Goal: Obtain resource: Download file/media

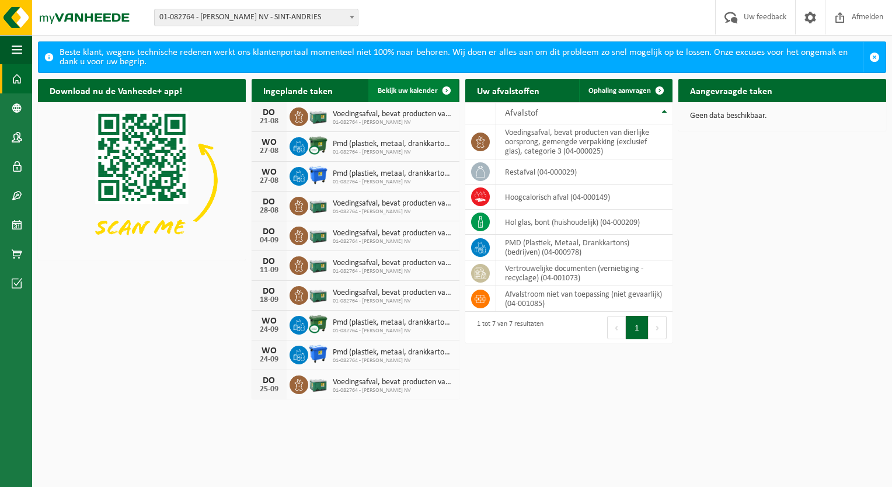
click at [442, 89] on span at bounding box center [446, 90] width 23 height 23
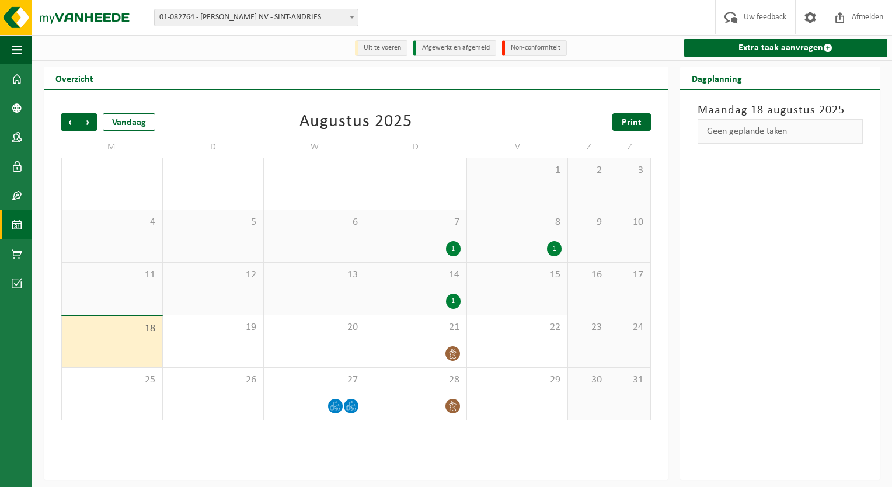
click at [635, 121] on span "Print" at bounding box center [632, 122] width 20 height 9
